Goal: Transaction & Acquisition: Purchase product/service

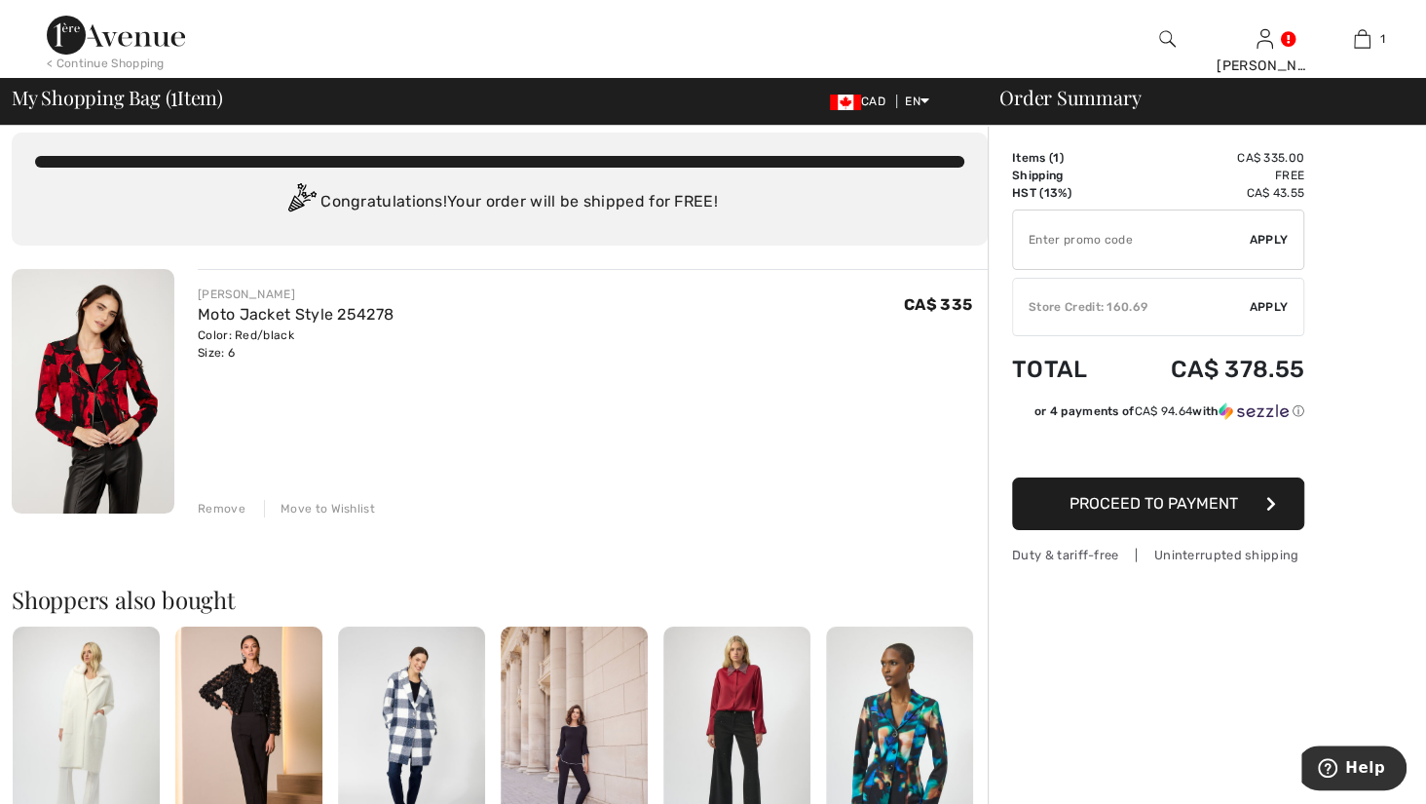
scroll to position [31, 0]
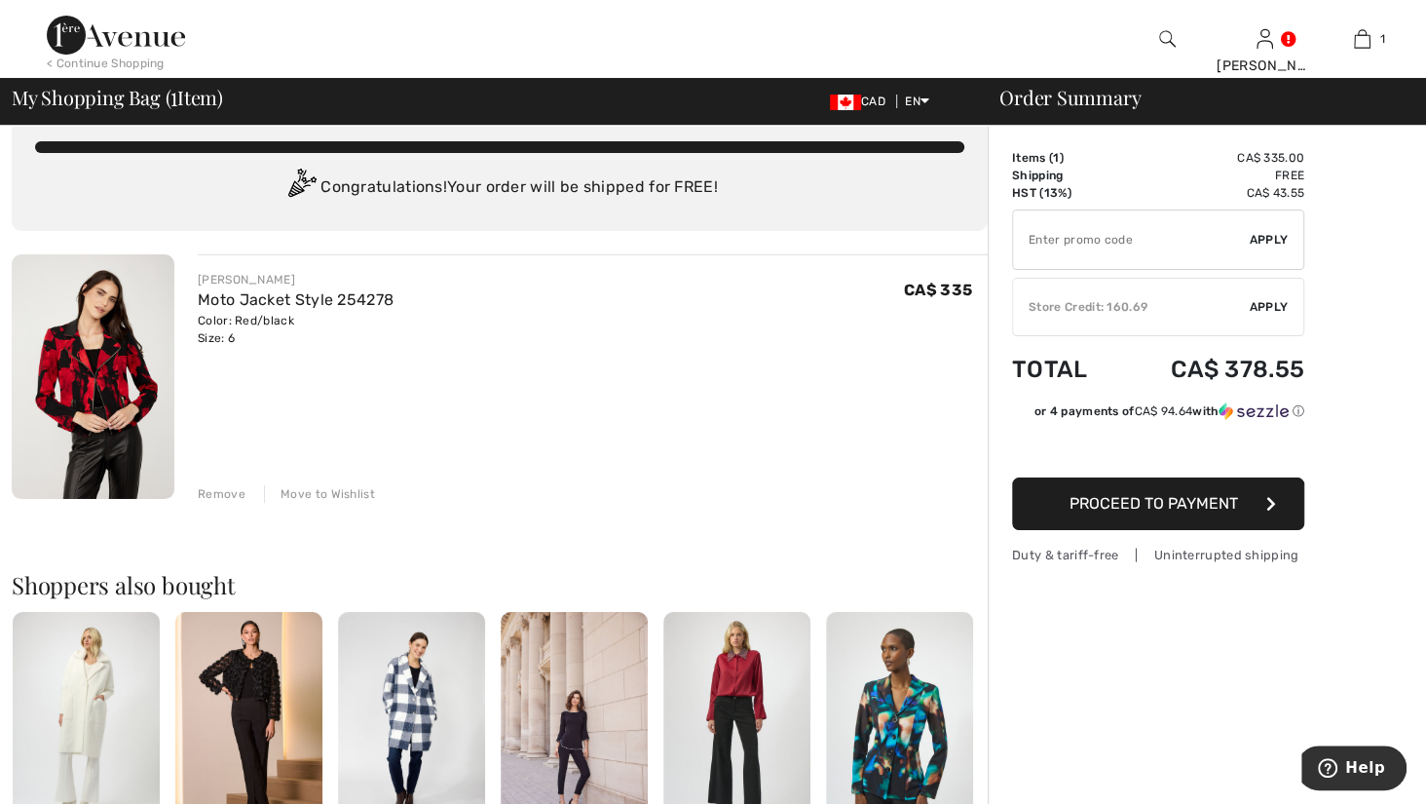
click at [1242, 315] on div "Store Credit: 160.69" at bounding box center [1131, 307] width 237 height 18
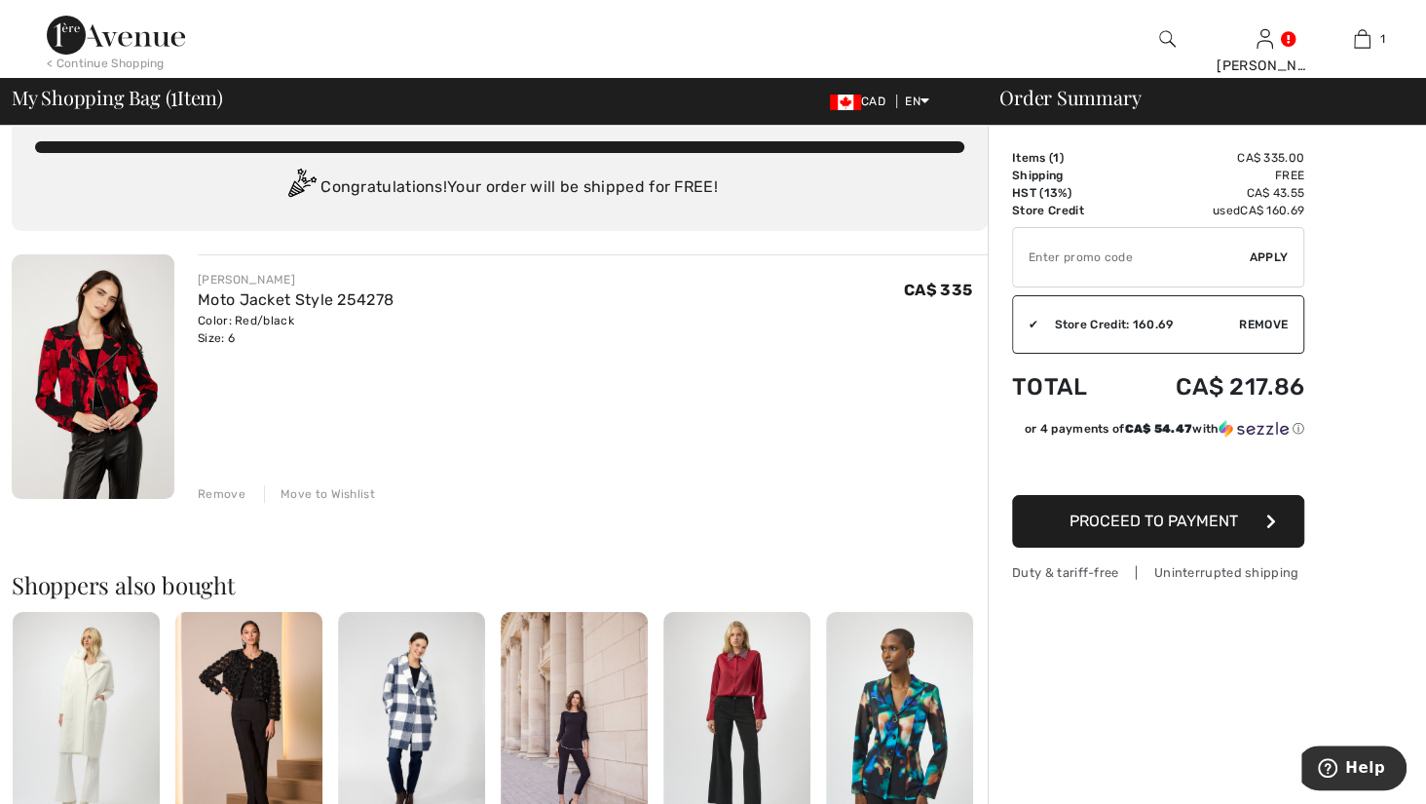
click at [76, 428] on img at bounding box center [93, 376] width 163 height 244
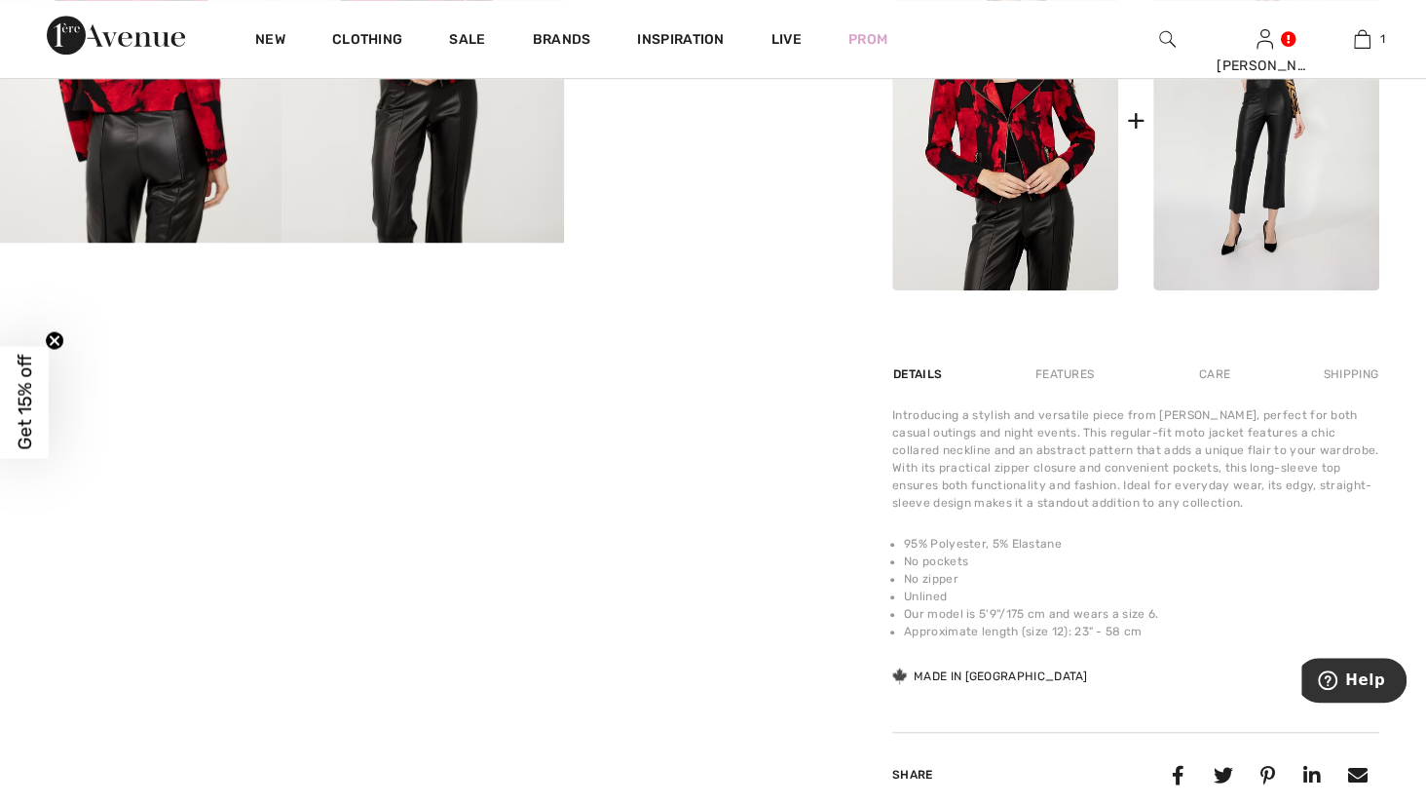
scroll to position [979, 0]
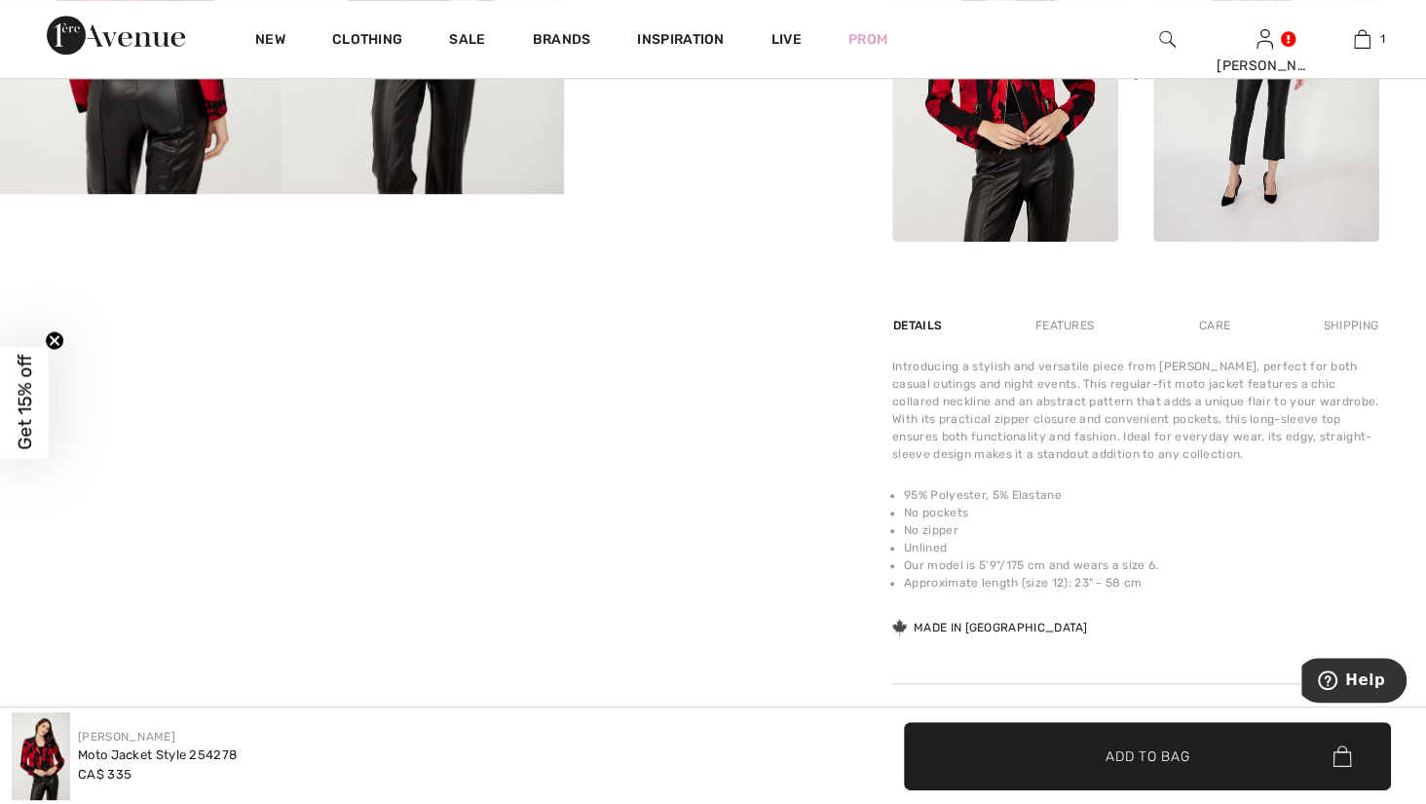
click at [1019, 208] on img at bounding box center [1005, 72] width 226 height 340
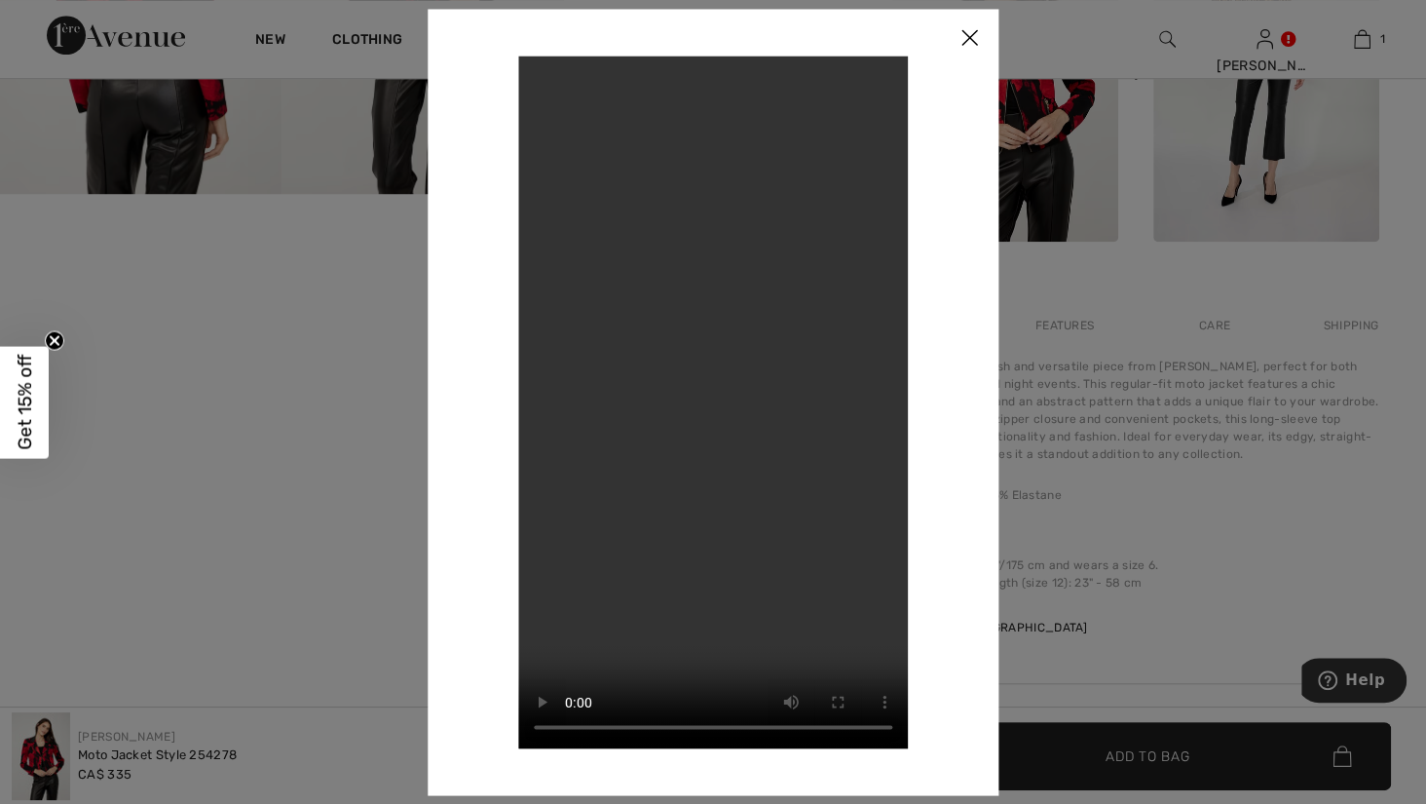
click at [1420, 453] on div at bounding box center [713, 402] width 1426 height 804
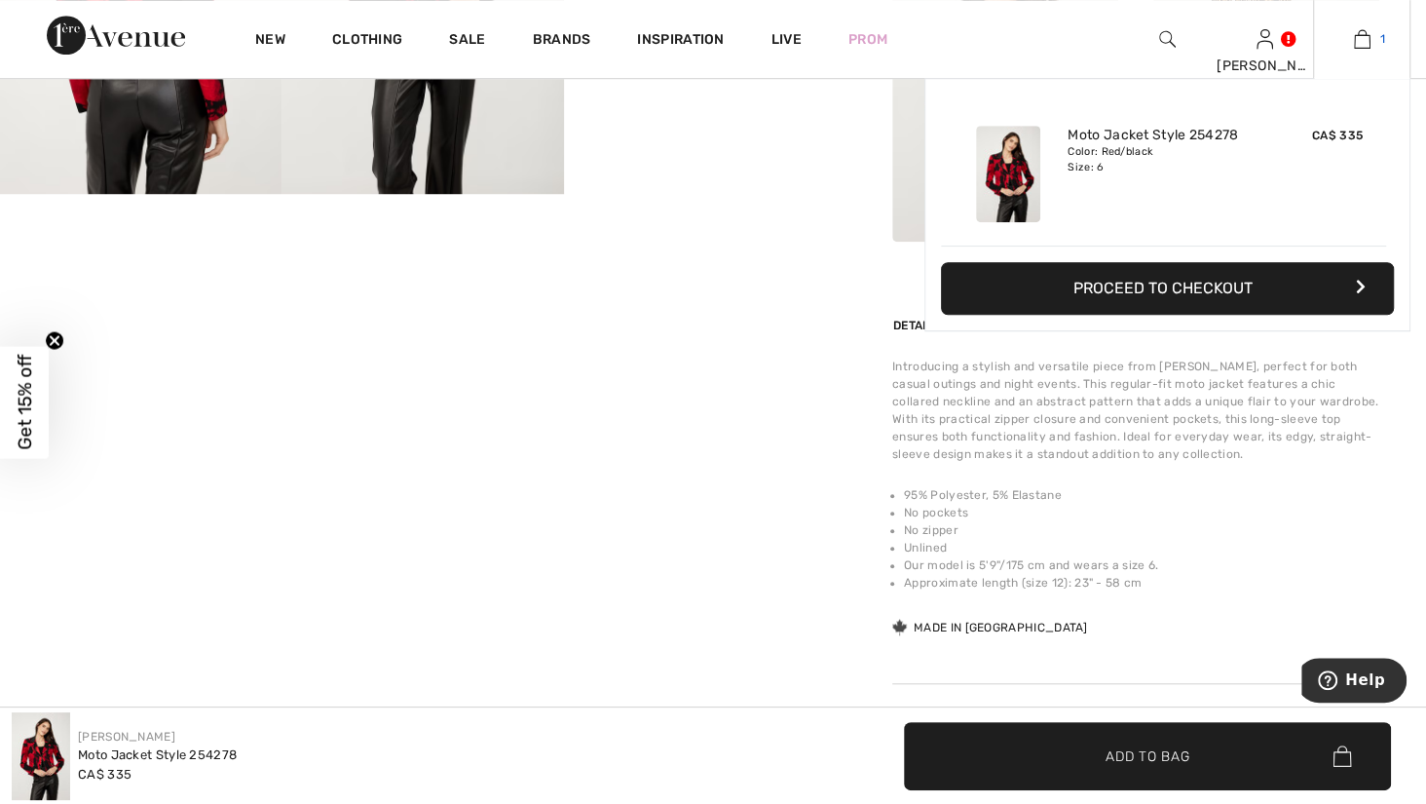
click at [1380, 31] on span "1" at bounding box center [1382, 39] width 5 height 18
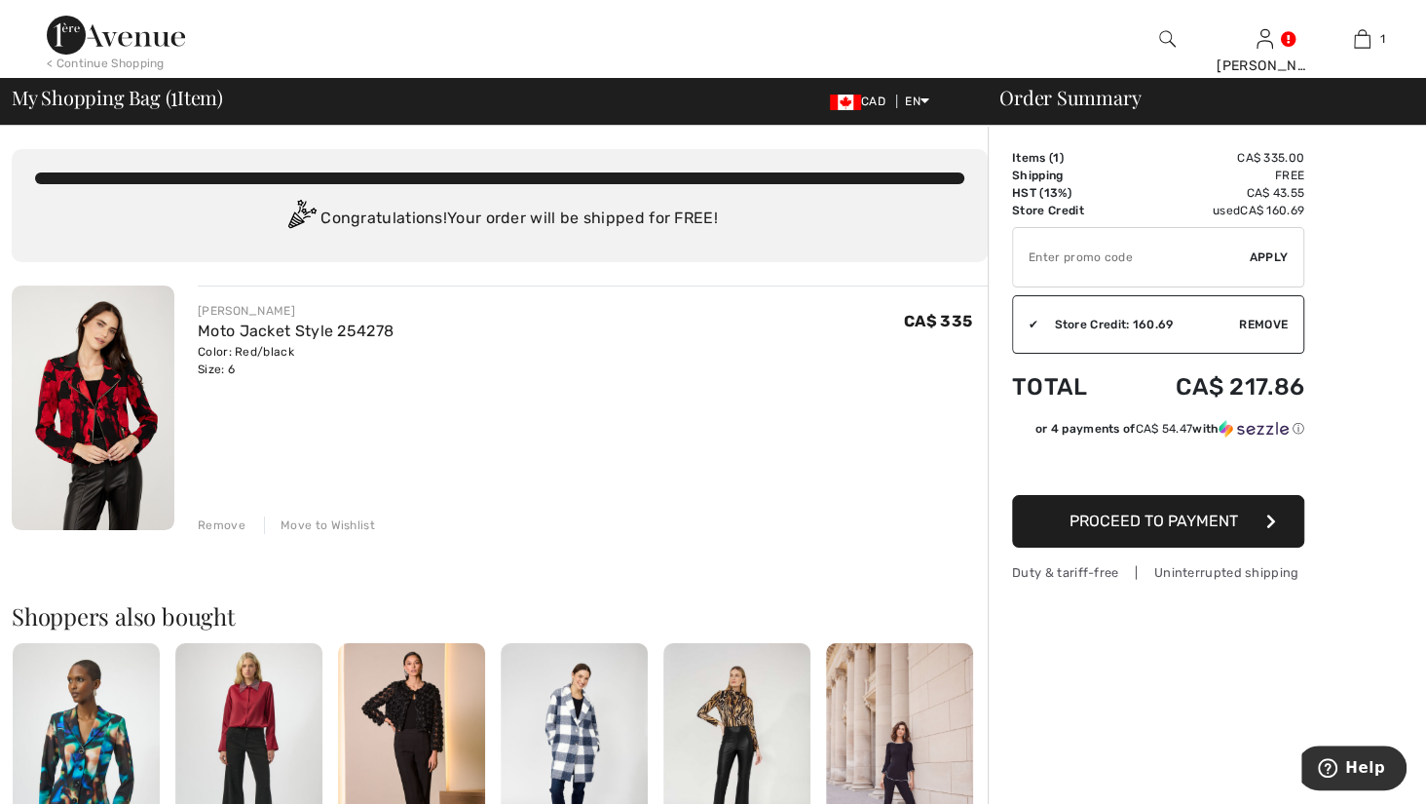
click at [1231, 530] on span "Proceed to Payment" at bounding box center [1153, 520] width 169 height 19
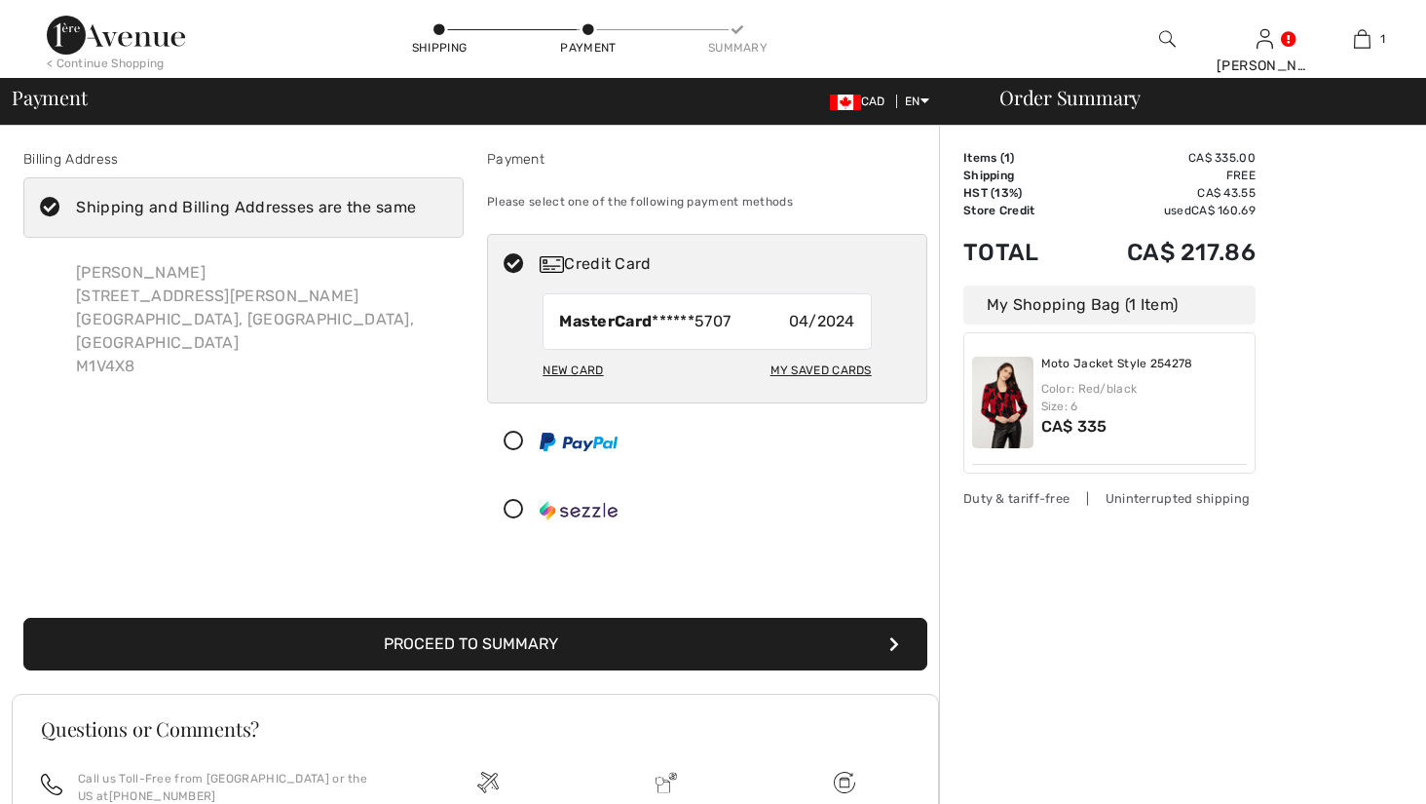
checkbox input "true"
click at [566, 387] on div "New Card" at bounding box center [573, 370] width 60 height 33
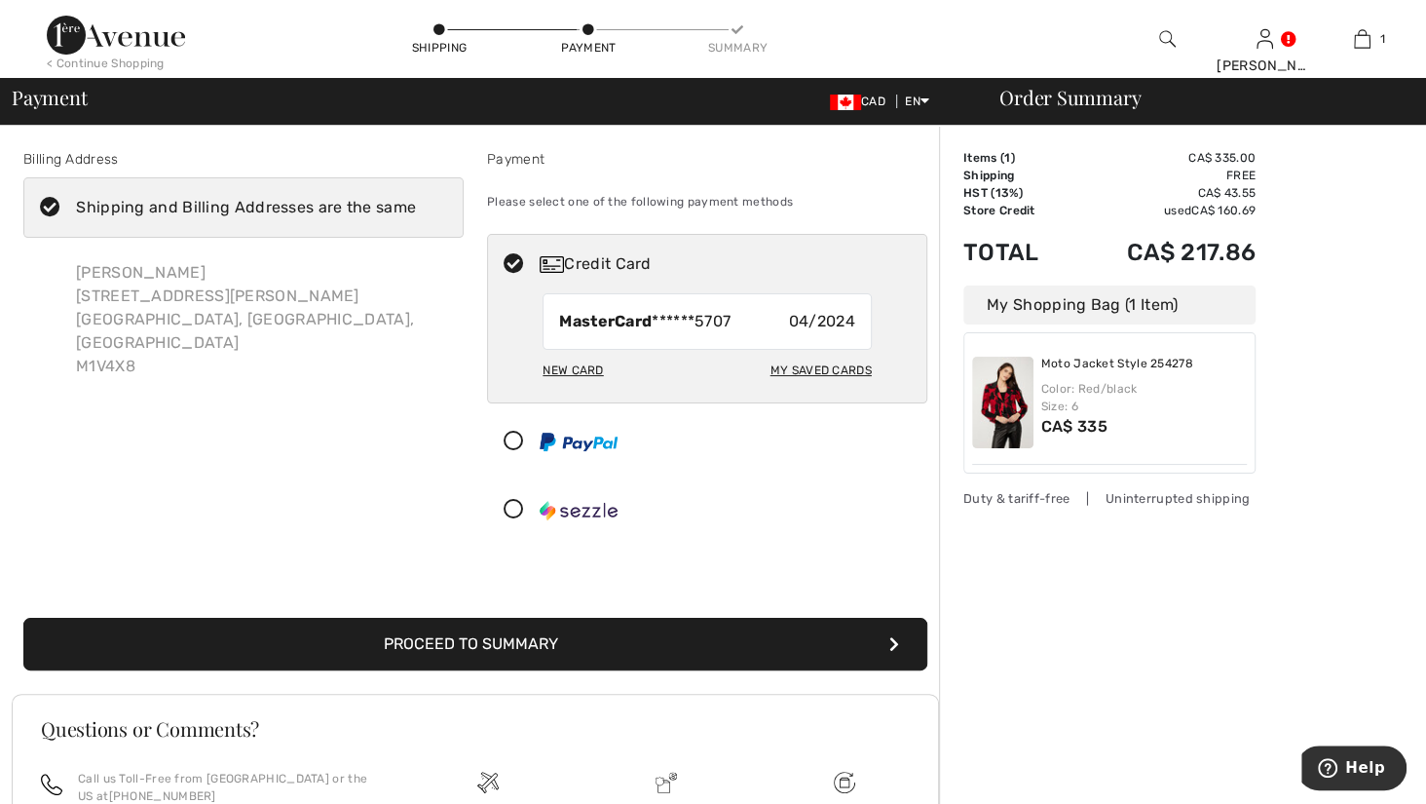
radio input "true"
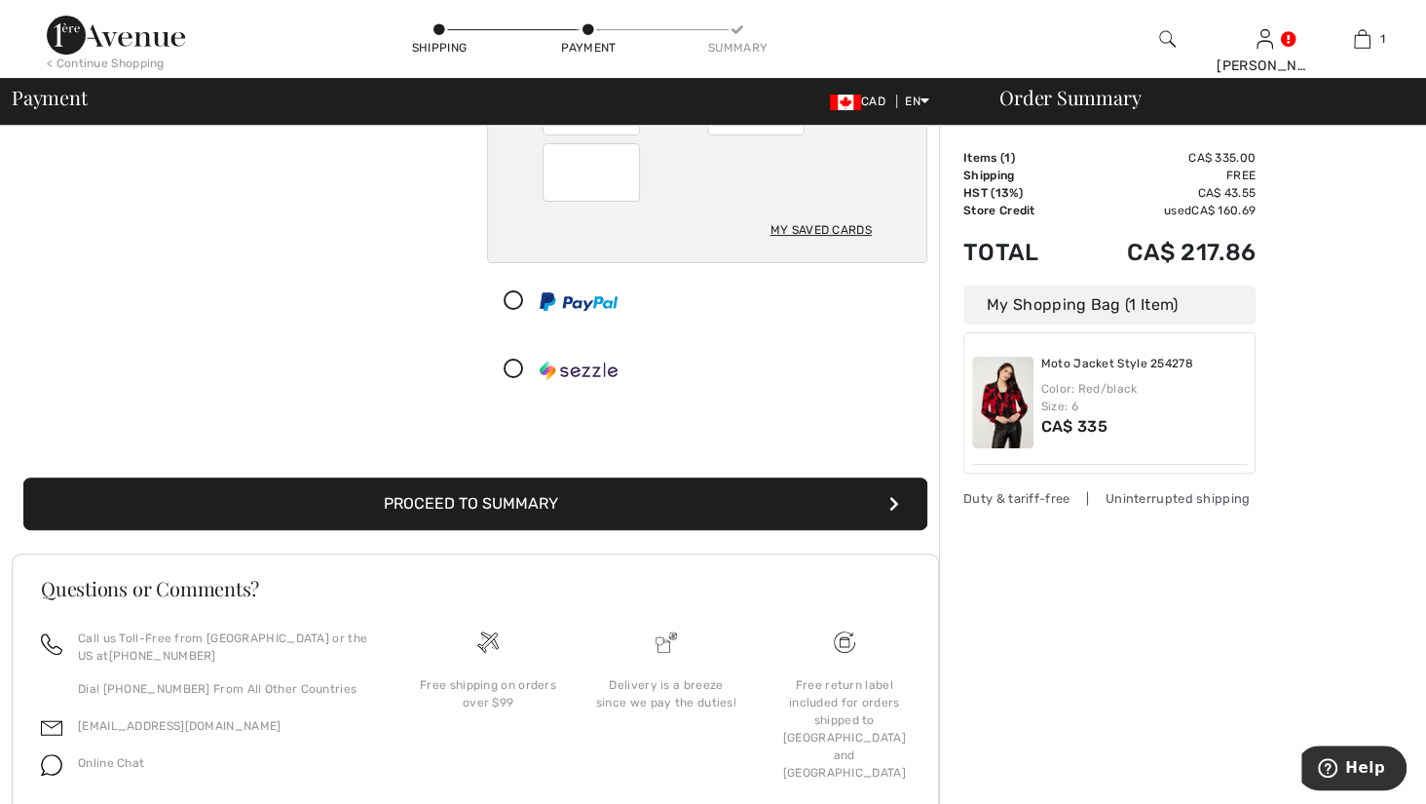
scroll to position [283, 0]
click at [672, 529] on button "Proceed to Summary" at bounding box center [475, 502] width 904 height 53
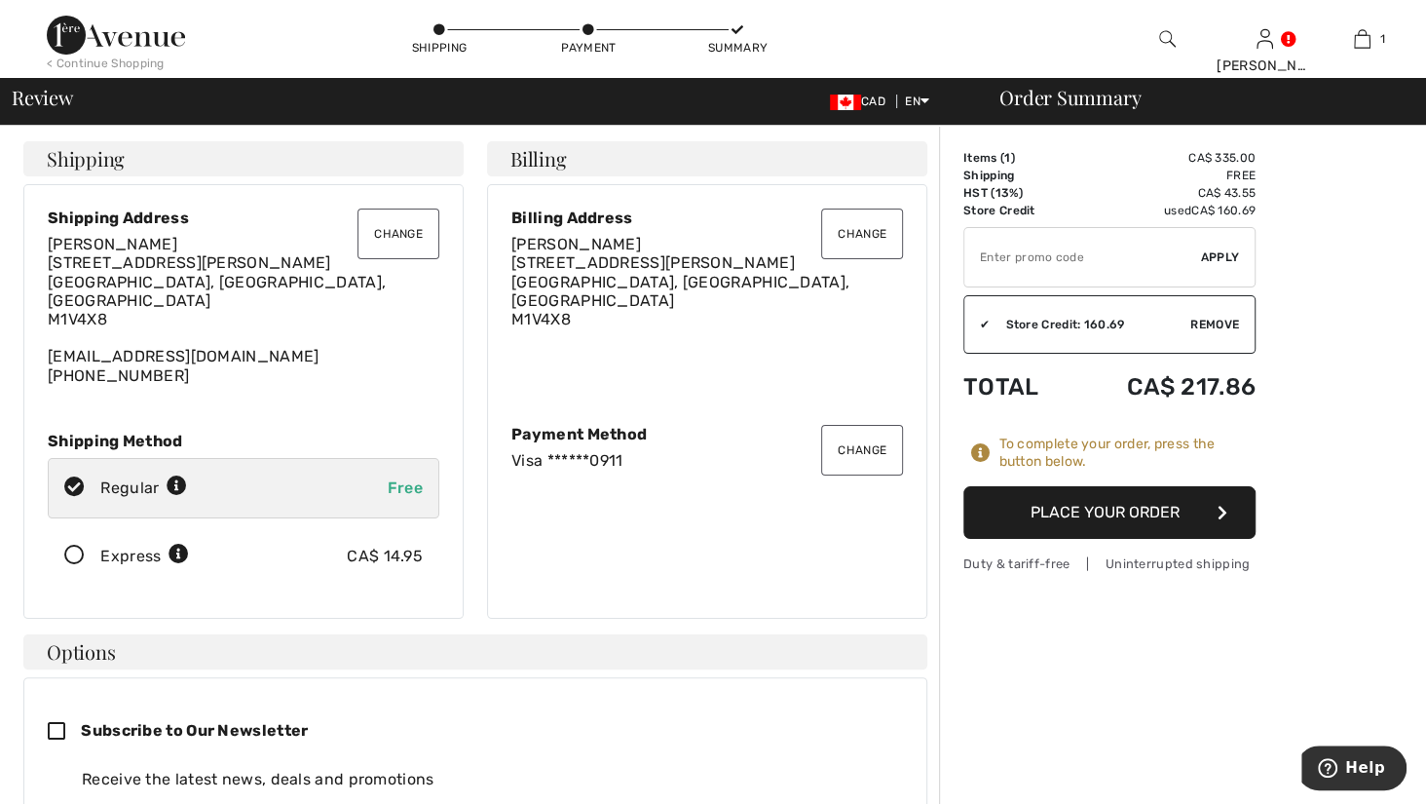
click at [1142, 539] on button "Place Your Order" at bounding box center [1109, 512] width 292 height 53
